Goal: Task Accomplishment & Management: Use online tool/utility

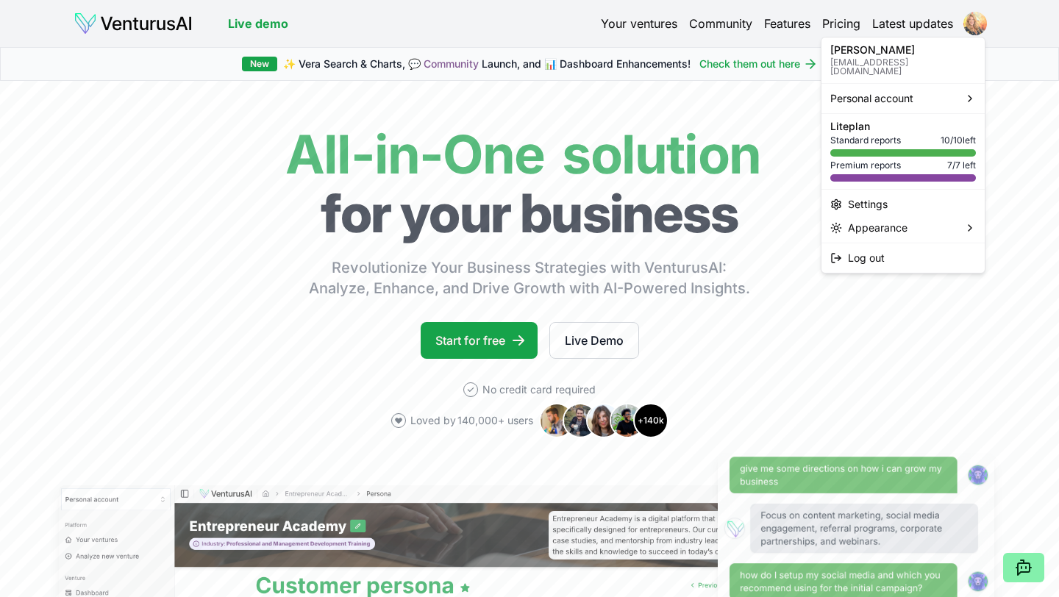
click at [978, 25] on html "We value your privacy We use cookies to enhance your browsing experience, serve…" at bounding box center [529, 298] width 1059 height 597
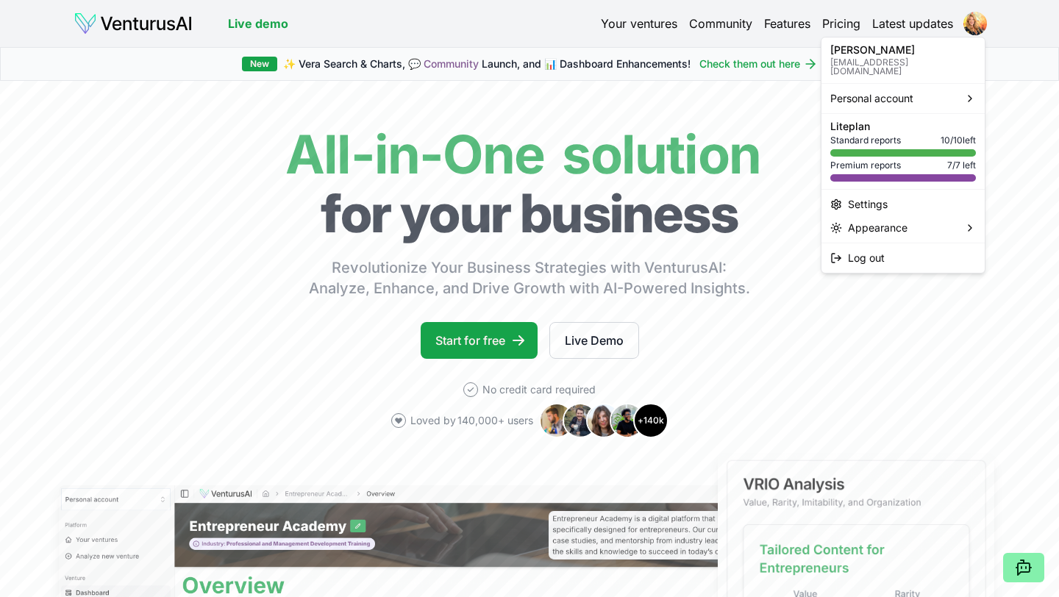
click at [638, 24] on html "We value your privacy We use cookies to enhance your browsing experience, serve…" at bounding box center [529, 298] width 1059 height 597
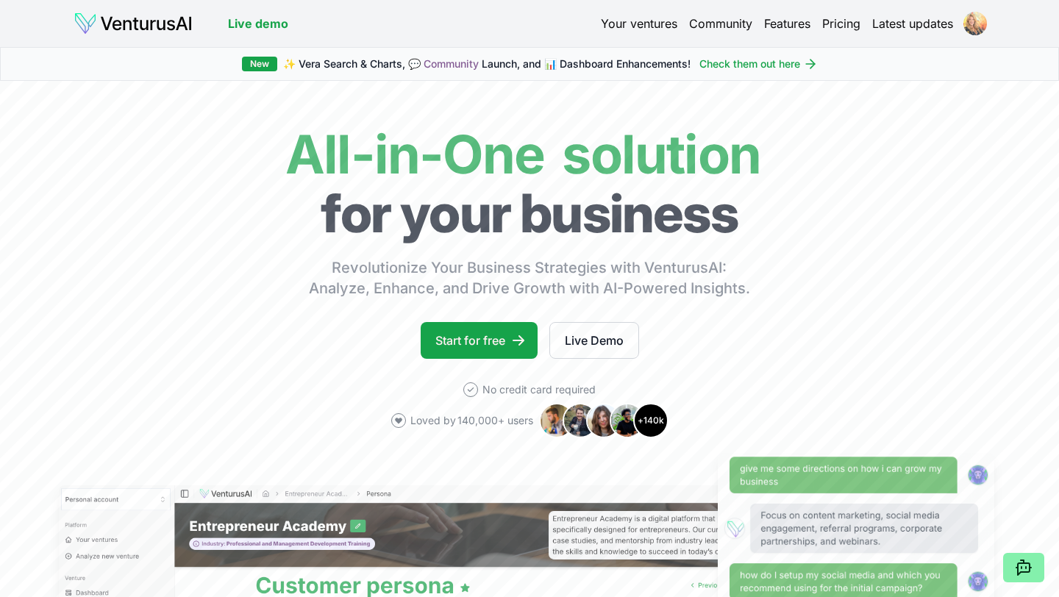
click at [982, 20] on html "We value your privacy We use cookies to enhance your browsing experience, serve…" at bounding box center [529, 298] width 1059 height 597
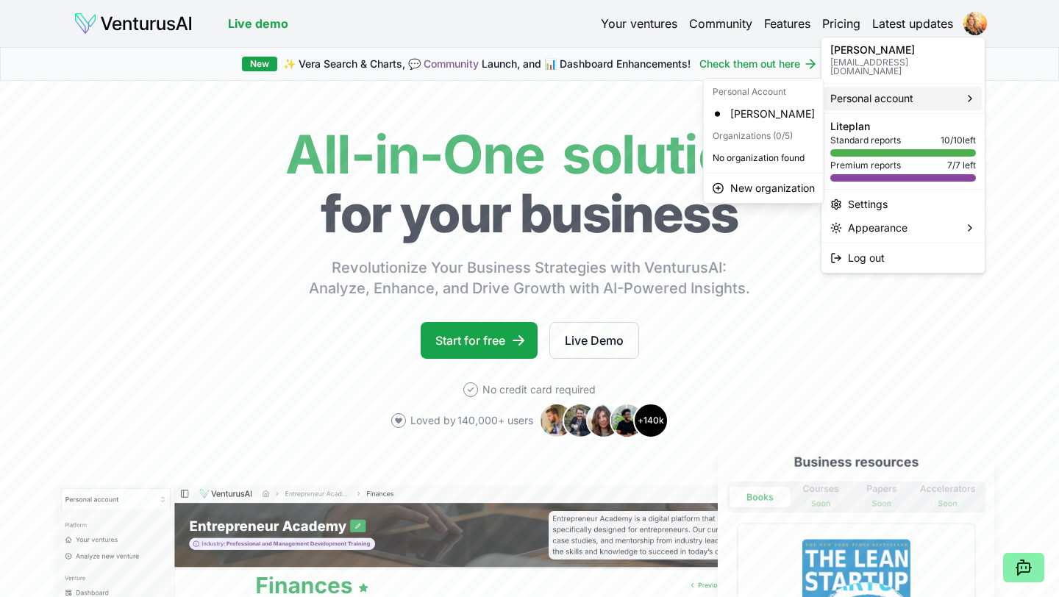
click at [880, 91] on span "Personal account" at bounding box center [871, 98] width 83 height 15
click at [758, 111] on div "[PERSON_NAME]" at bounding box center [764, 114] width 114 height 24
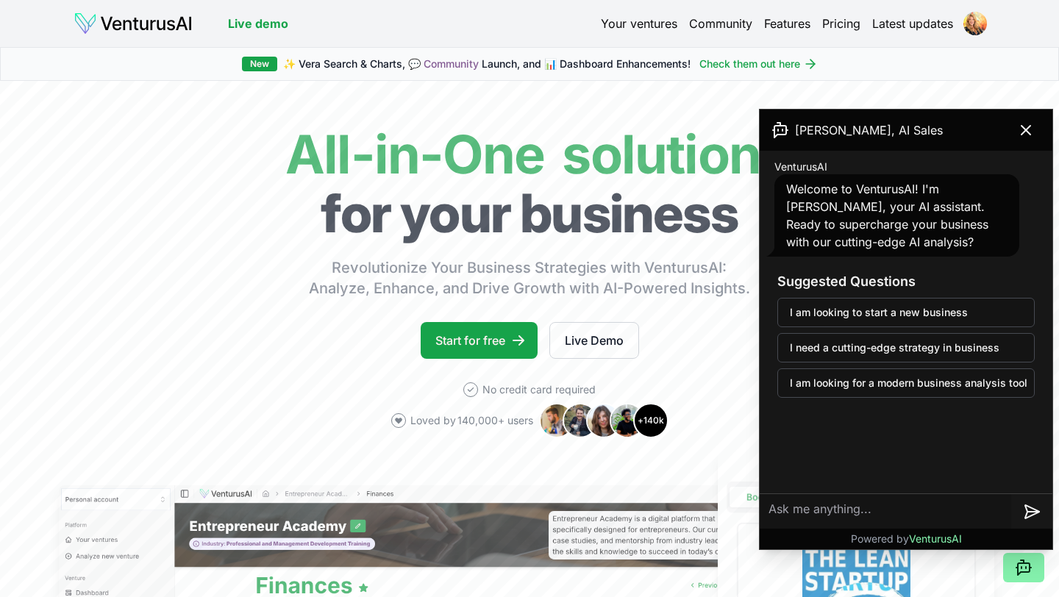
click at [650, 24] on link "Your ventures" at bounding box center [639, 24] width 76 height 18
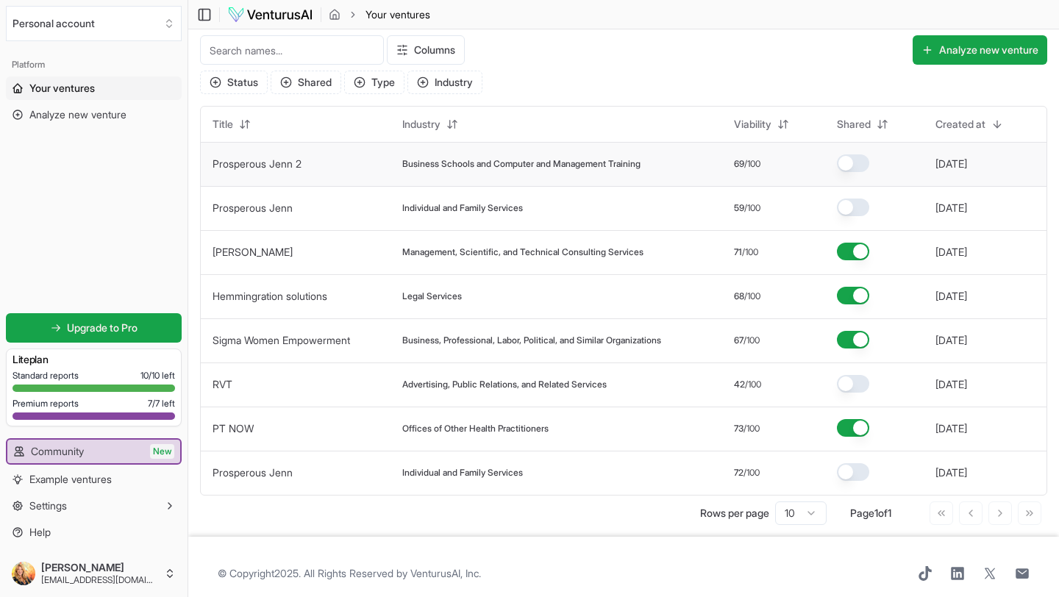
scroll to position [4, 0]
click at [974, 52] on button "Analyze new venture" at bounding box center [980, 51] width 135 height 29
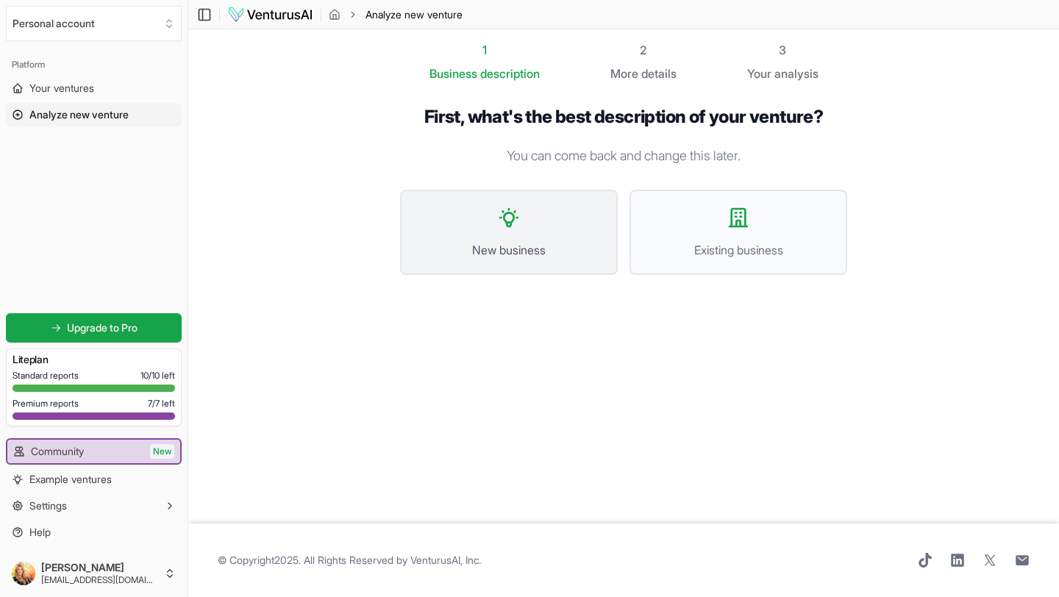
click at [523, 236] on button "New business" at bounding box center [509, 232] width 218 height 85
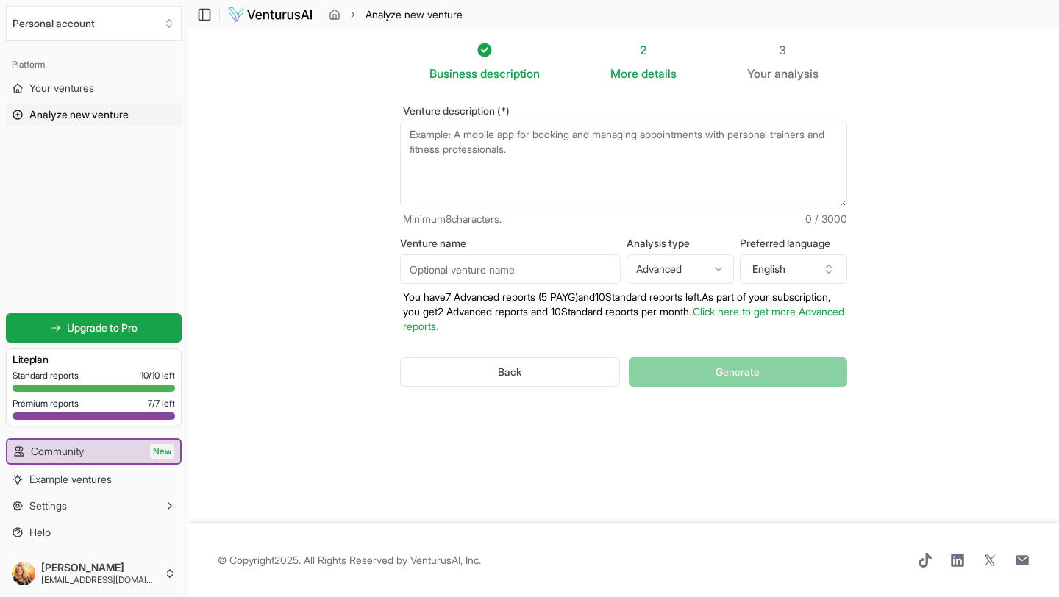
click at [463, 151] on textarea "Venture description (*)" at bounding box center [623, 164] width 447 height 87
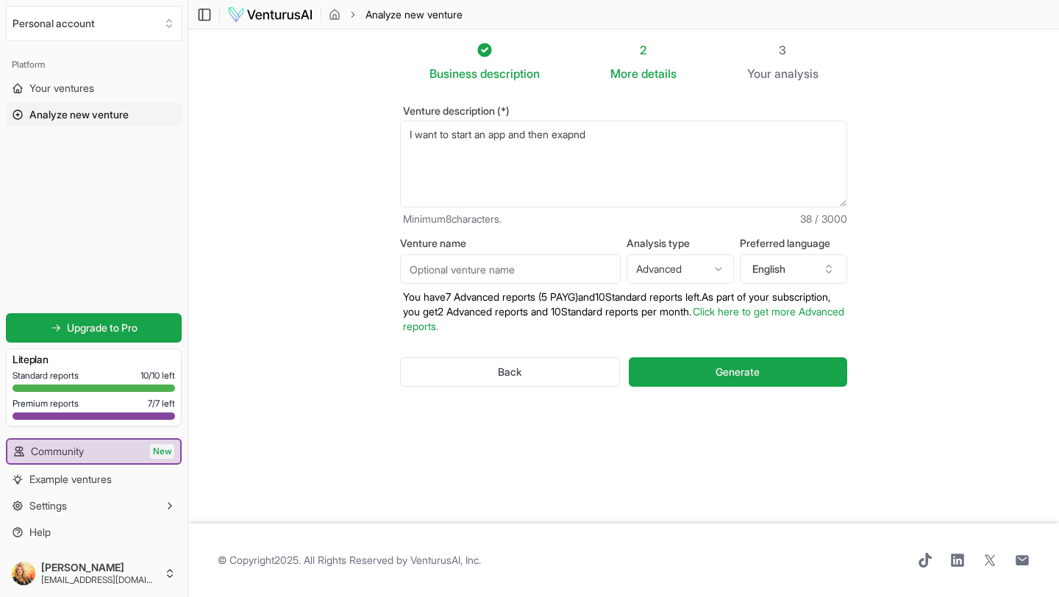
click at [516, 132] on textarea "I want to start an app and then exapnd" at bounding box center [623, 164] width 447 height 87
click at [424, 149] on textarea "I want to start an app that does tarot readings and channeled messages and then…" at bounding box center [623, 164] width 447 height 87
click at [483, 157] on textarea "I want to start an app that does tarot readings and channeled messages and then…" at bounding box center [623, 164] width 447 height 87
type textarea "I want to start an app that does tarot readings and channeled messages and then…"
click at [575, 270] on input "Venture name" at bounding box center [510, 268] width 221 height 29
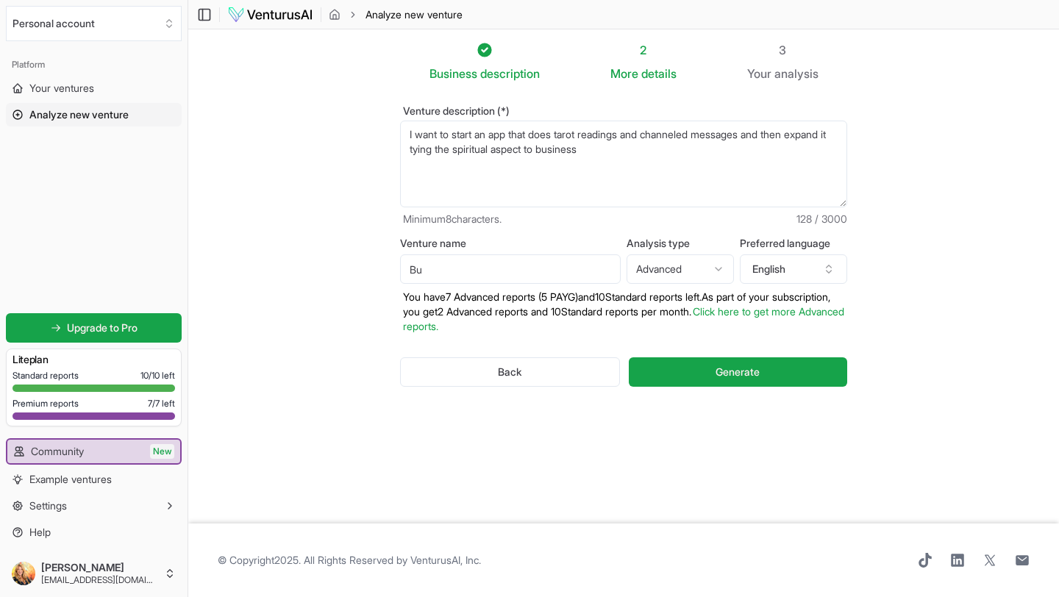
type input "B"
type input "Tarot for business"
click at [700, 267] on html "We value your privacy We use cookies to enhance your browsing experience, serve…" at bounding box center [529, 298] width 1059 height 597
click at [729, 369] on span "Generate" at bounding box center [738, 372] width 44 height 15
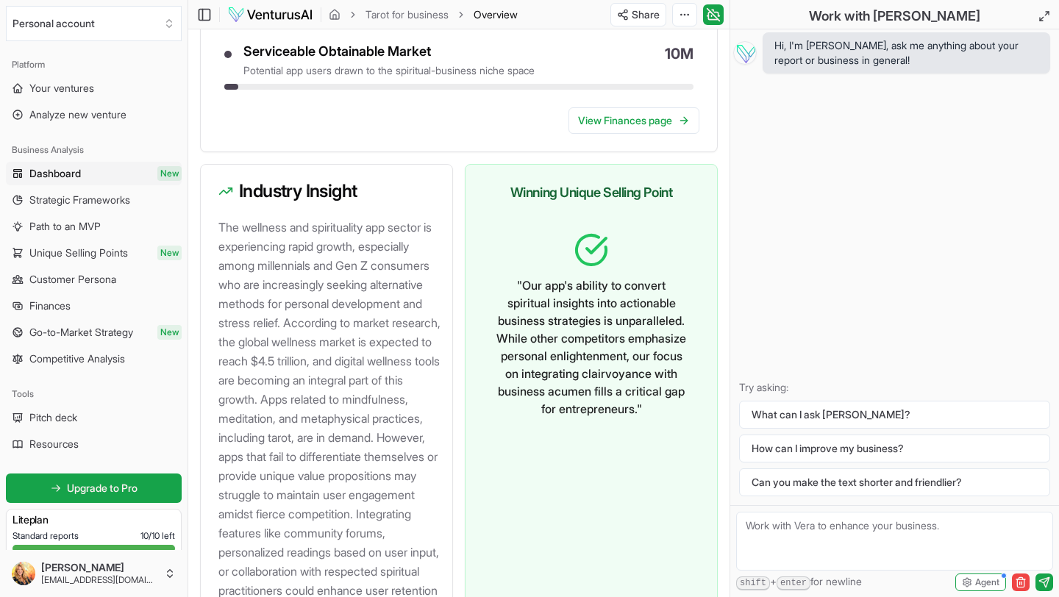
scroll to position [1865, 0]
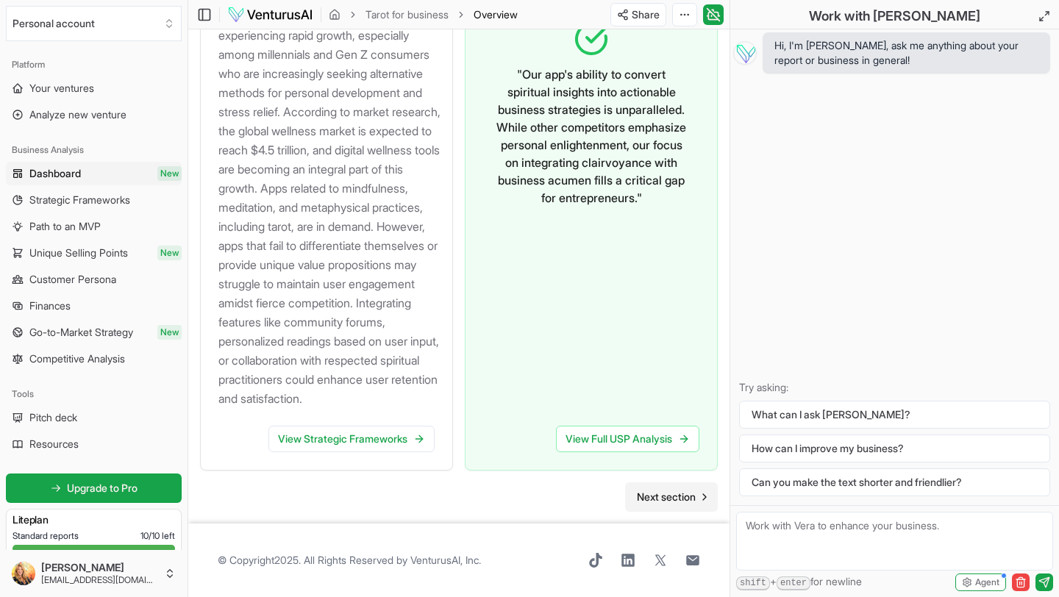
click at [669, 502] on span "Next section" at bounding box center [666, 497] width 59 height 15
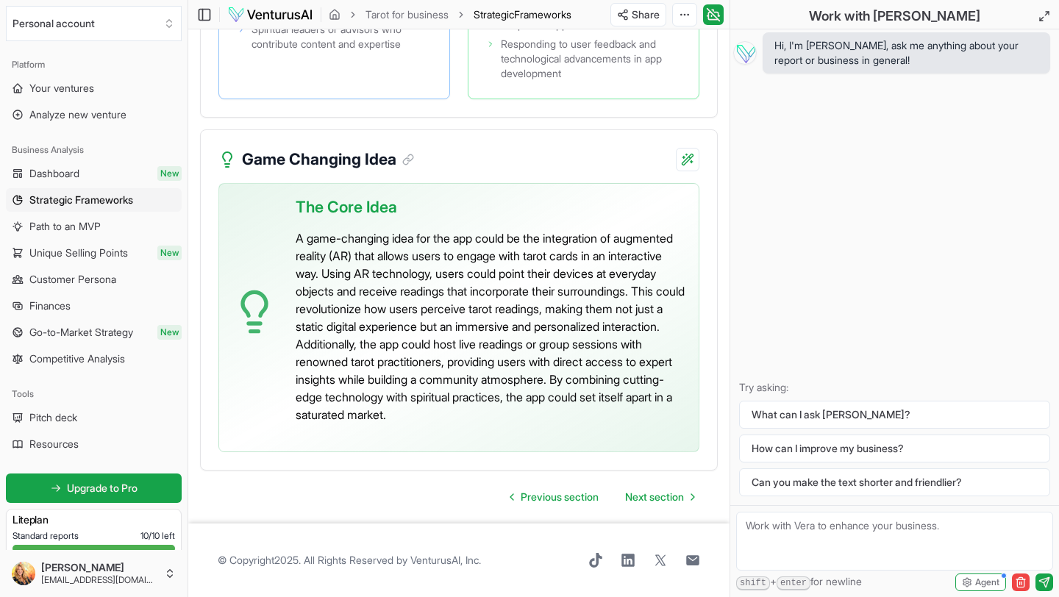
scroll to position [4388, 0]
click at [672, 499] on span "Next section" at bounding box center [654, 497] width 59 height 15
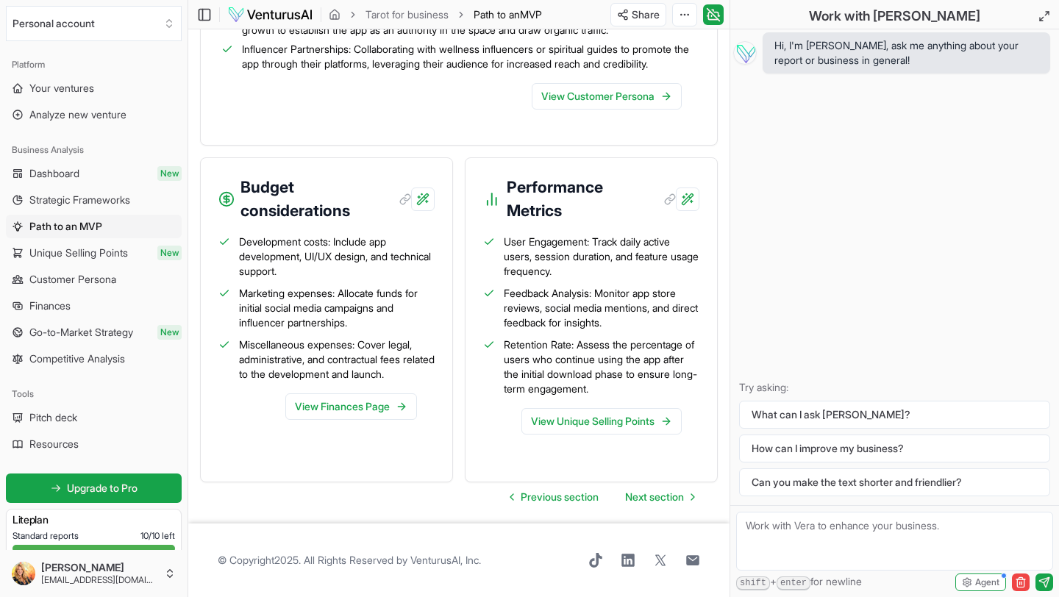
scroll to position [1934, 0]
click at [675, 494] on span "Next section" at bounding box center [654, 497] width 59 height 15
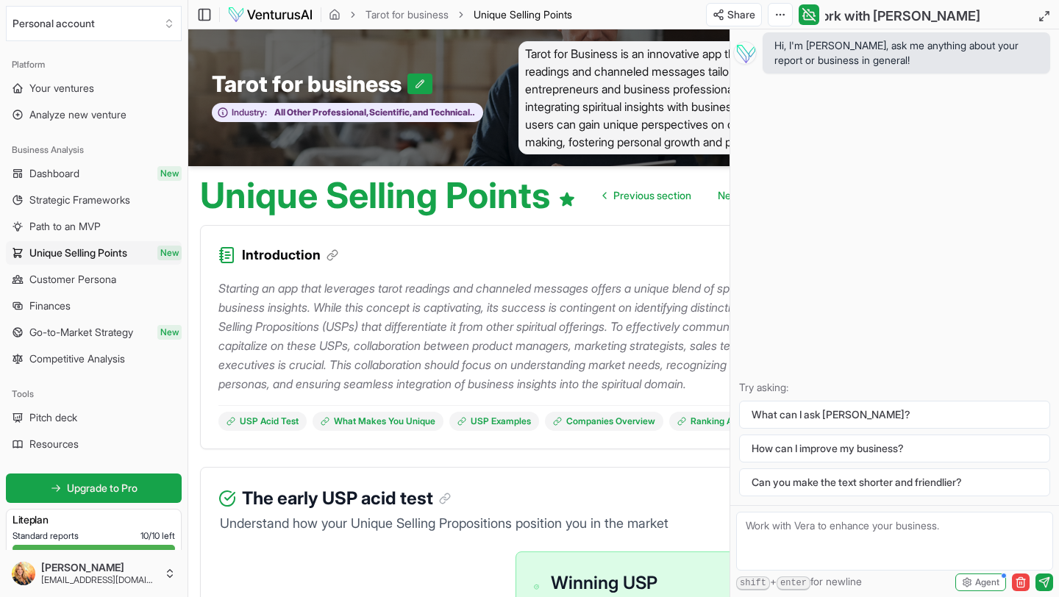
click at [805, 224] on div "Hi, I'm [PERSON_NAME], ask me anything about your report or business in general…" at bounding box center [894, 267] width 329 height 476
click at [674, 238] on div "Introduction" at bounding box center [507, 246] width 612 height 41
click at [1047, 13] on line at bounding box center [1047, 14] width 4 height 4
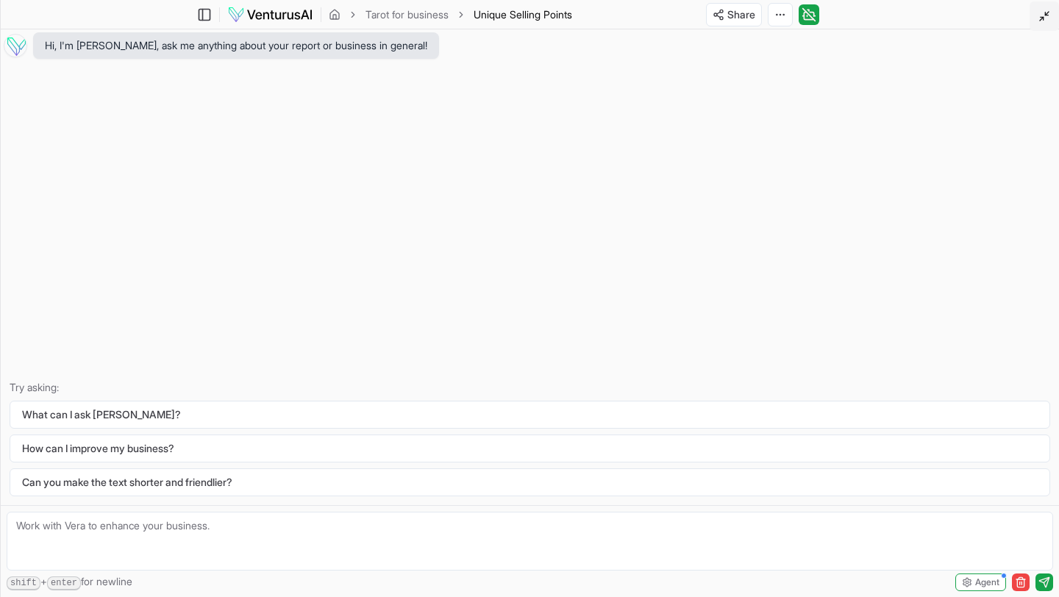
click at [1047, 13] on line at bounding box center [1047, 14] width 4 height 4
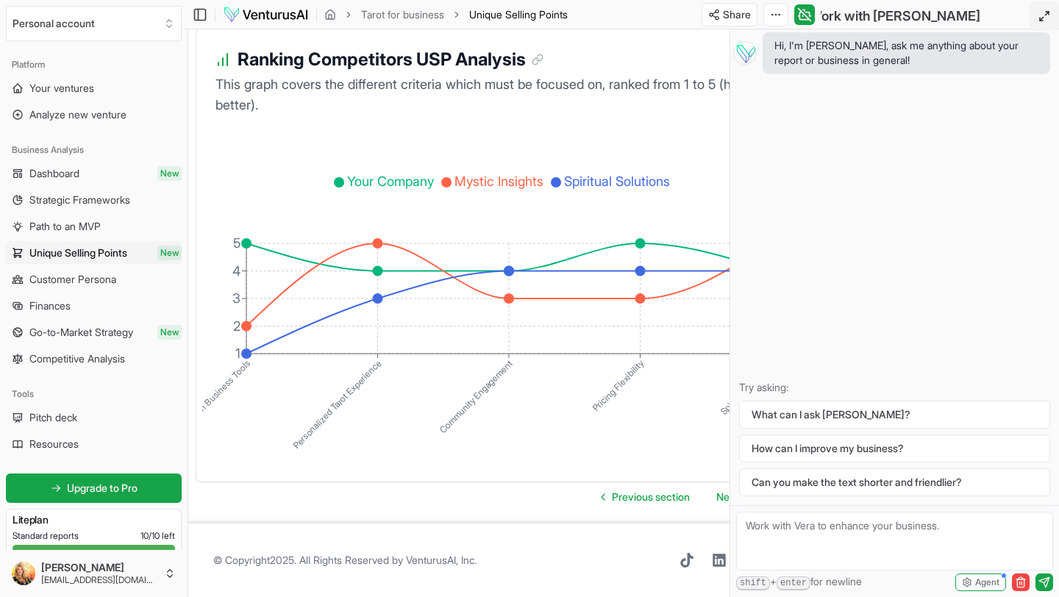
scroll to position [2994, 4]
click at [721, 496] on span "Next section" at bounding box center [745, 497] width 59 height 15
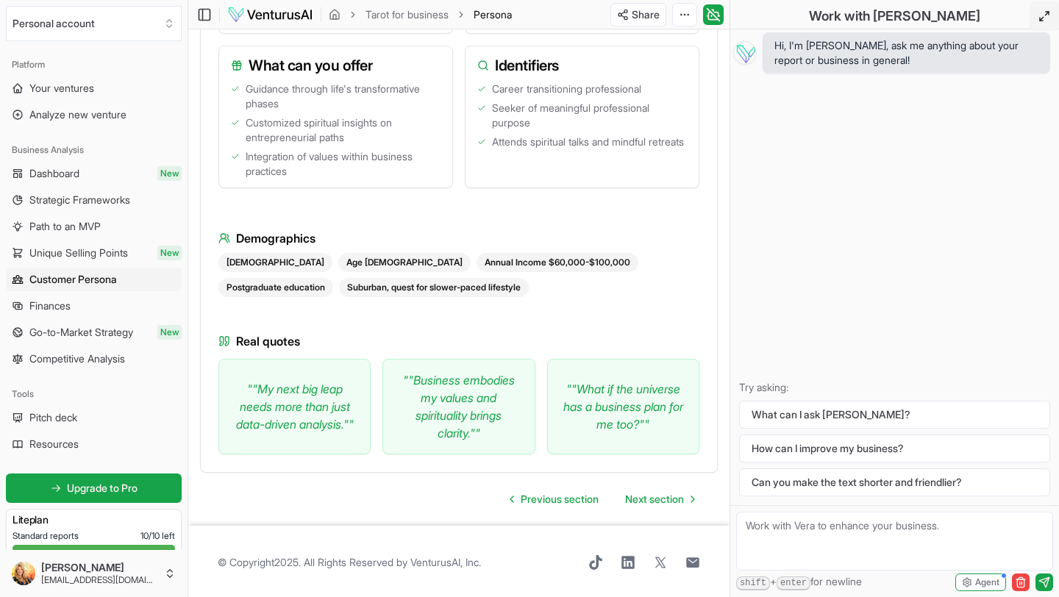
scroll to position [1701, 0]
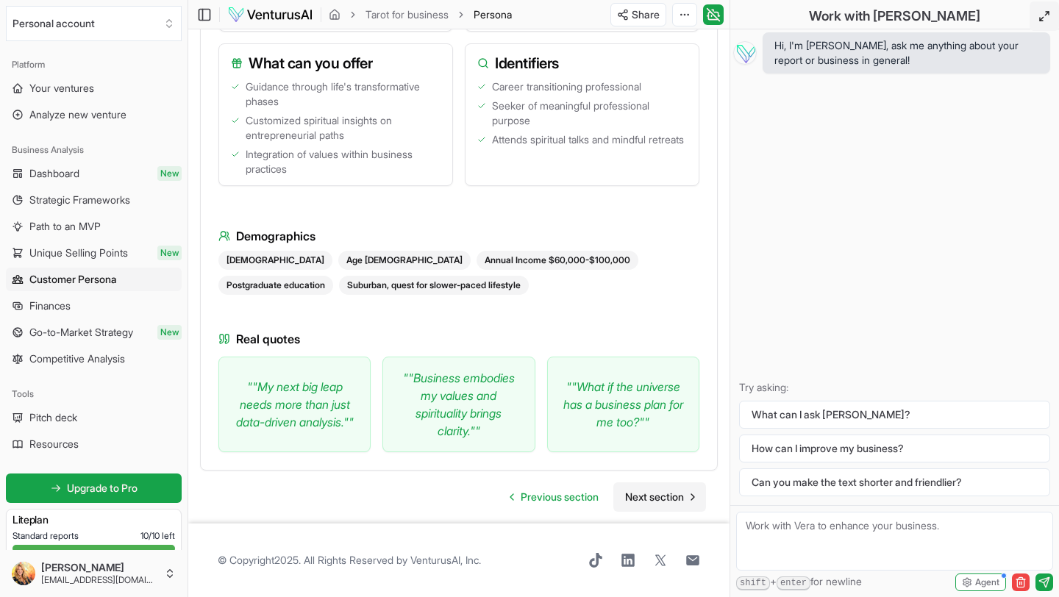
click at [671, 497] on span "Next section" at bounding box center [654, 497] width 59 height 15
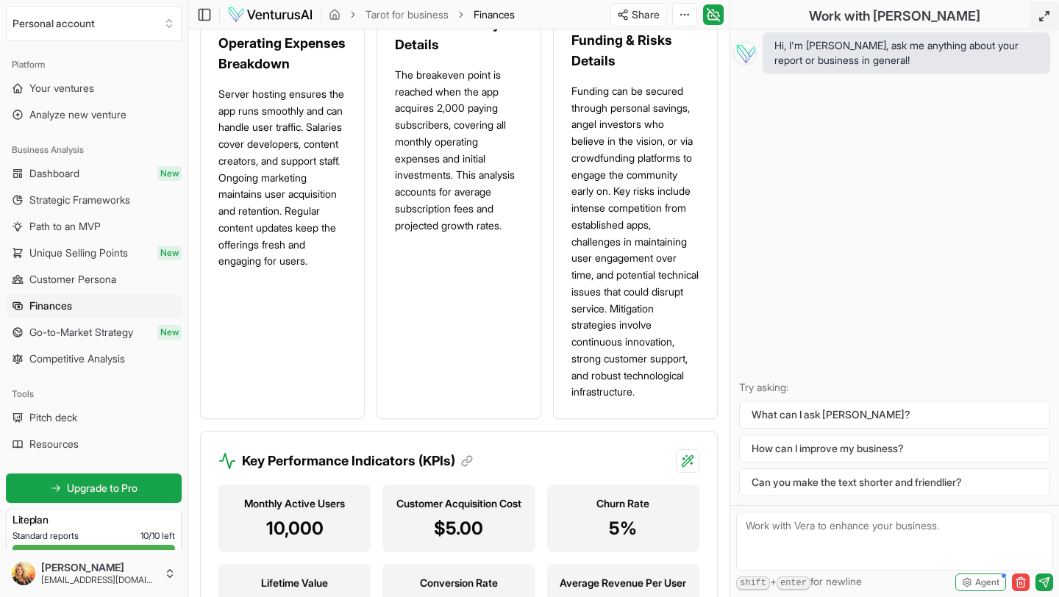
scroll to position [1798, 0]
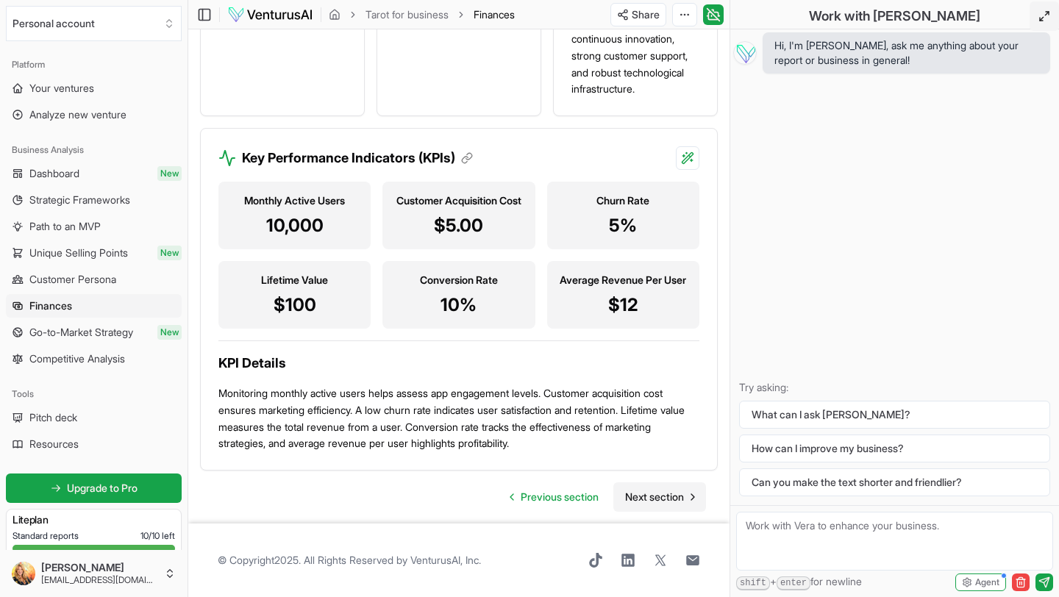
click at [663, 494] on span "Next section" at bounding box center [654, 497] width 59 height 15
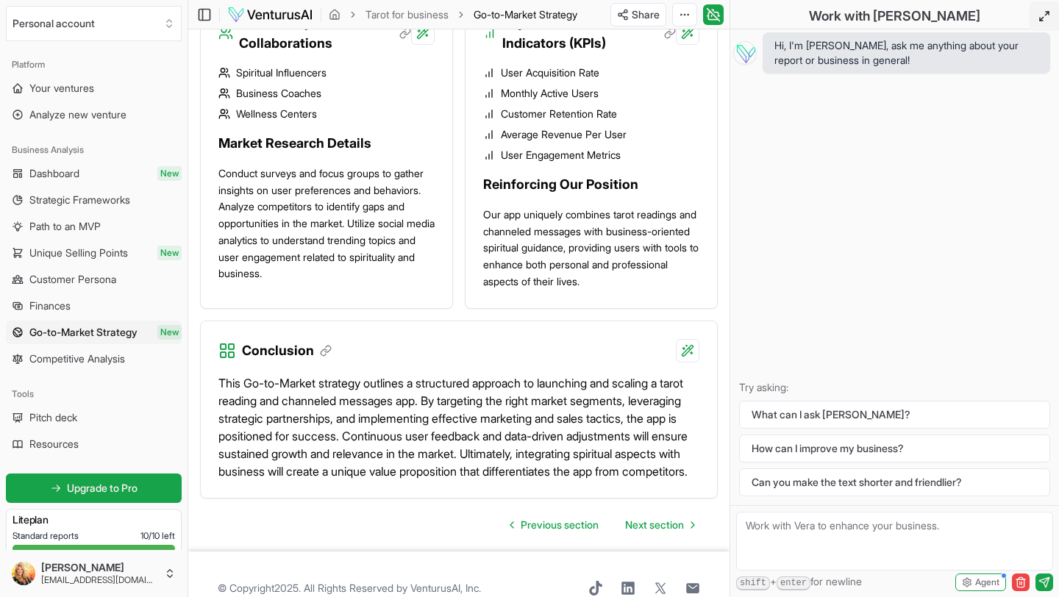
scroll to position [1946, 0]
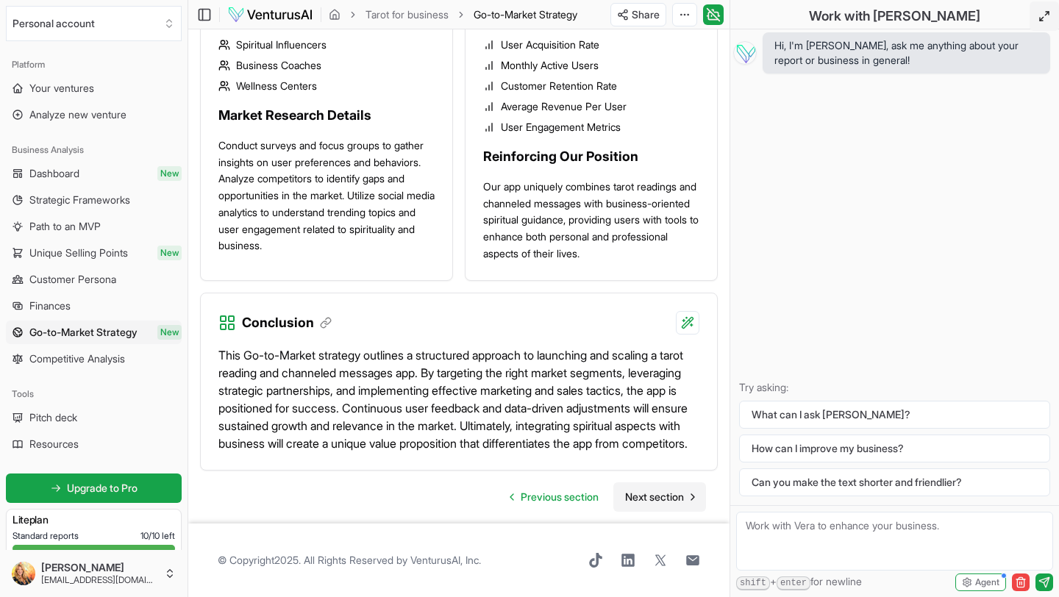
click at [662, 495] on span "Next section" at bounding box center [654, 497] width 59 height 15
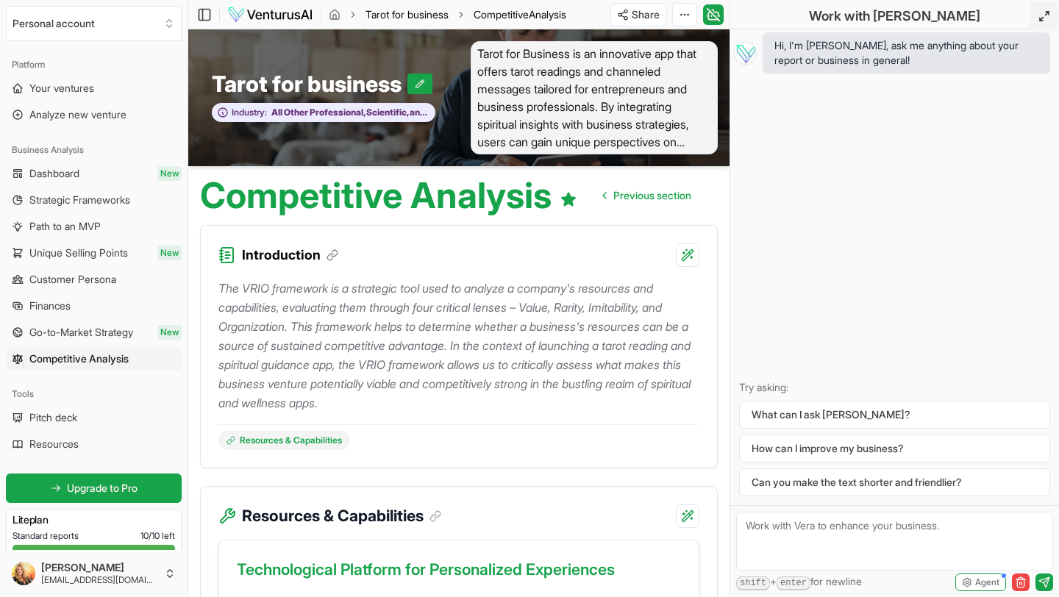
click at [409, 17] on link "Tarot for business" at bounding box center [407, 14] width 83 height 15
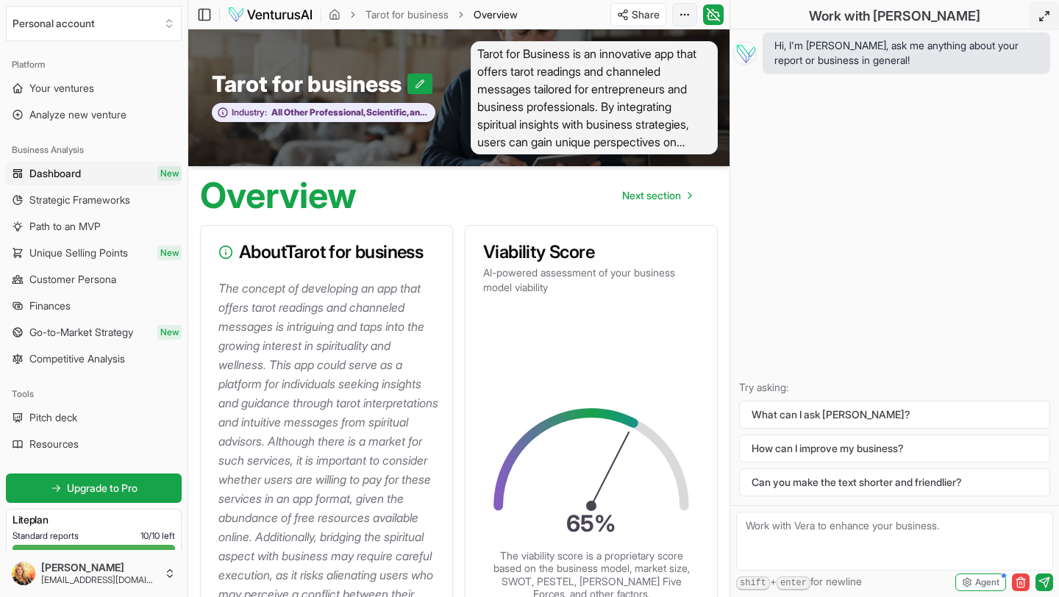
click at [686, 8] on html "We value your privacy We use cookies to enhance your browsing experience, serve…" at bounding box center [529, 298] width 1059 height 597
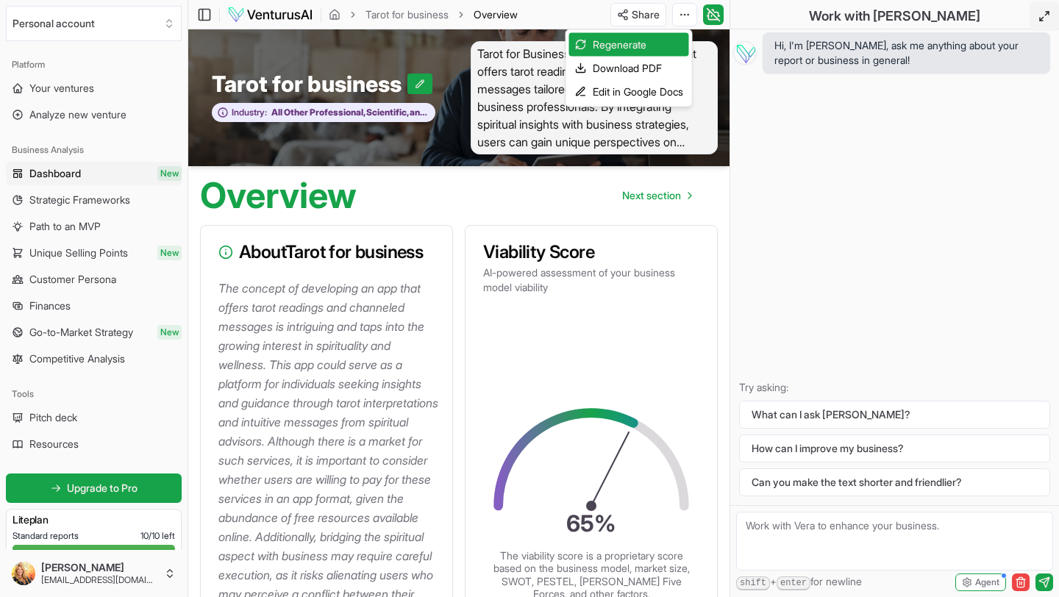
click at [718, 15] on html "We value your privacy We use cookies to enhance your browsing experience, serve…" at bounding box center [529, 298] width 1059 height 597
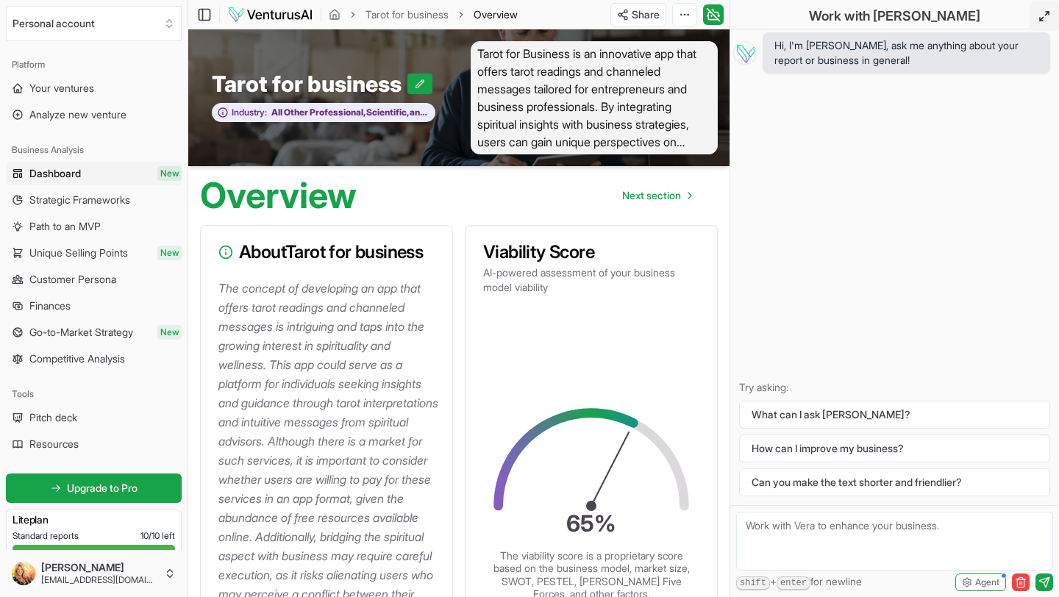
click at [719, 15] on icon at bounding box center [719, 15] width 1 height 0
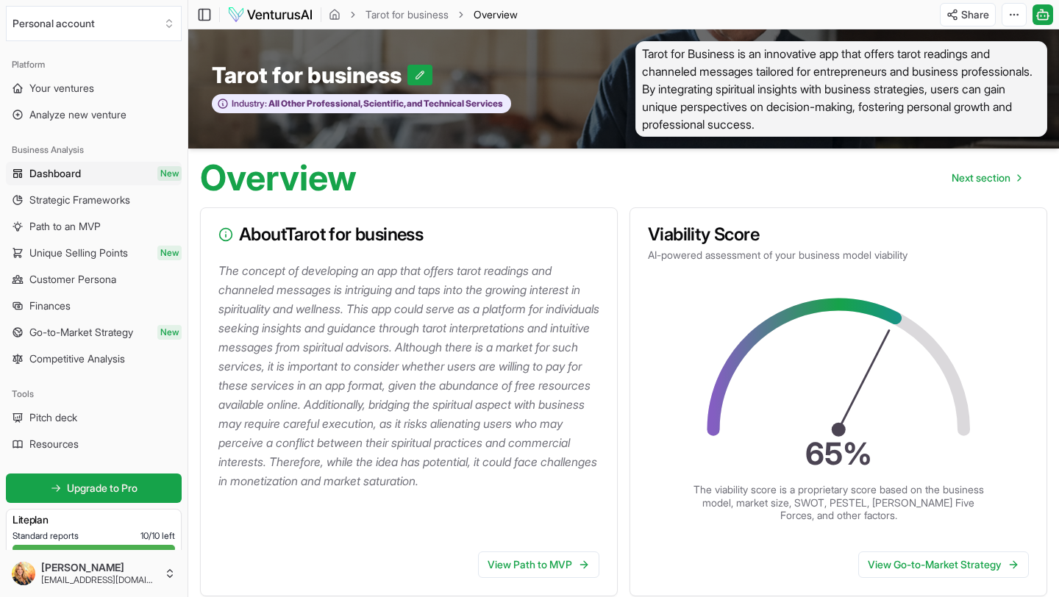
click at [899, 117] on span "Tarot for Business is an innovative app that offers tarot readings and channele…" at bounding box center [842, 89] width 412 height 96
click at [888, 114] on span "Tarot for Business is an innovative app that offers tarot readings and channele…" at bounding box center [842, 89] width 412 height 96
click at [422, 72] on icon at bounding box center [420, 75] width 10 height 10
click at [458, 79] on icon at bounding box center [454, 75] width 10 height 10
